Goal: Check status

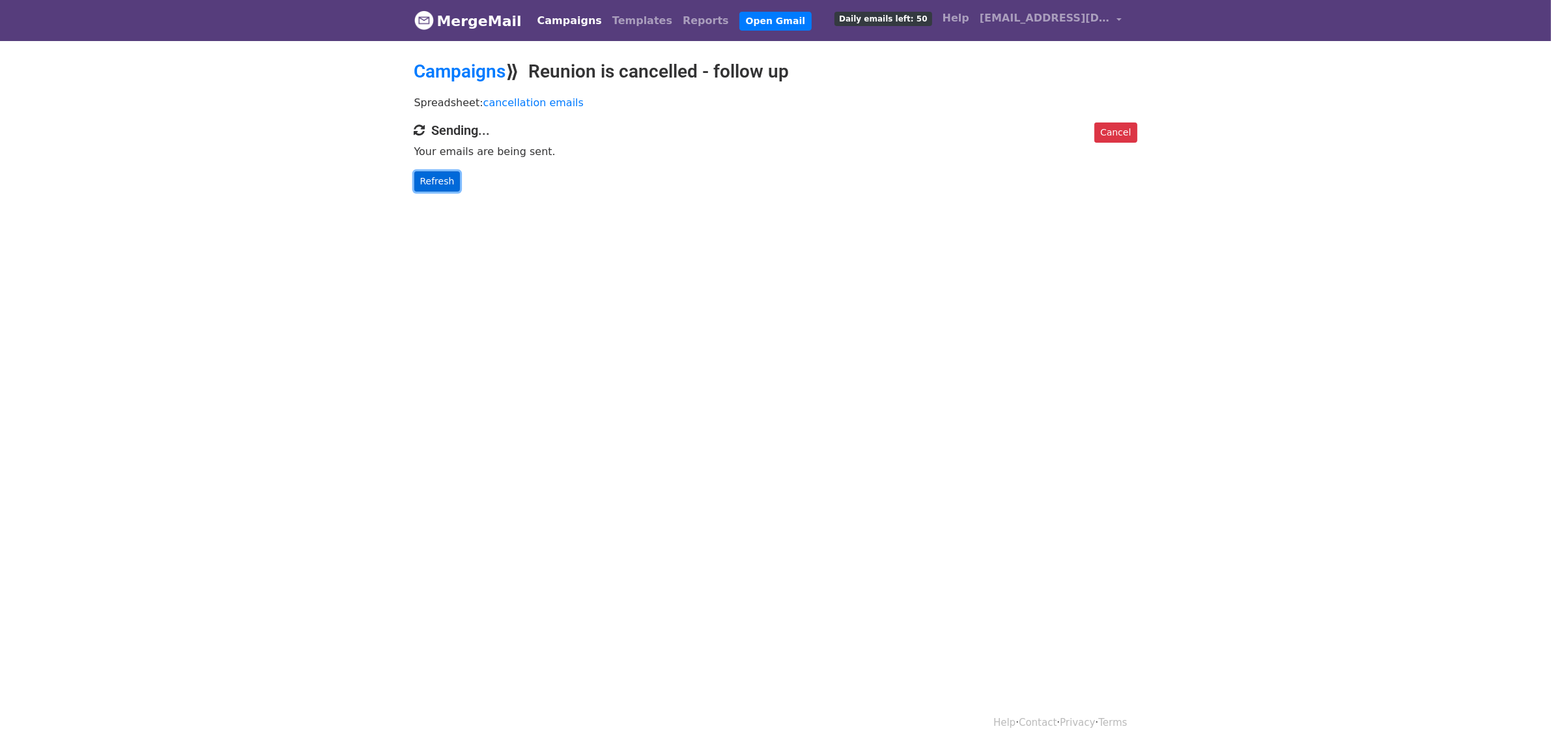
click at [435, 181] on link "Refresh" at bounding box center [437, 181] width 46 height 20
